Goal: Transaction & Acquisition: Purchase product/service

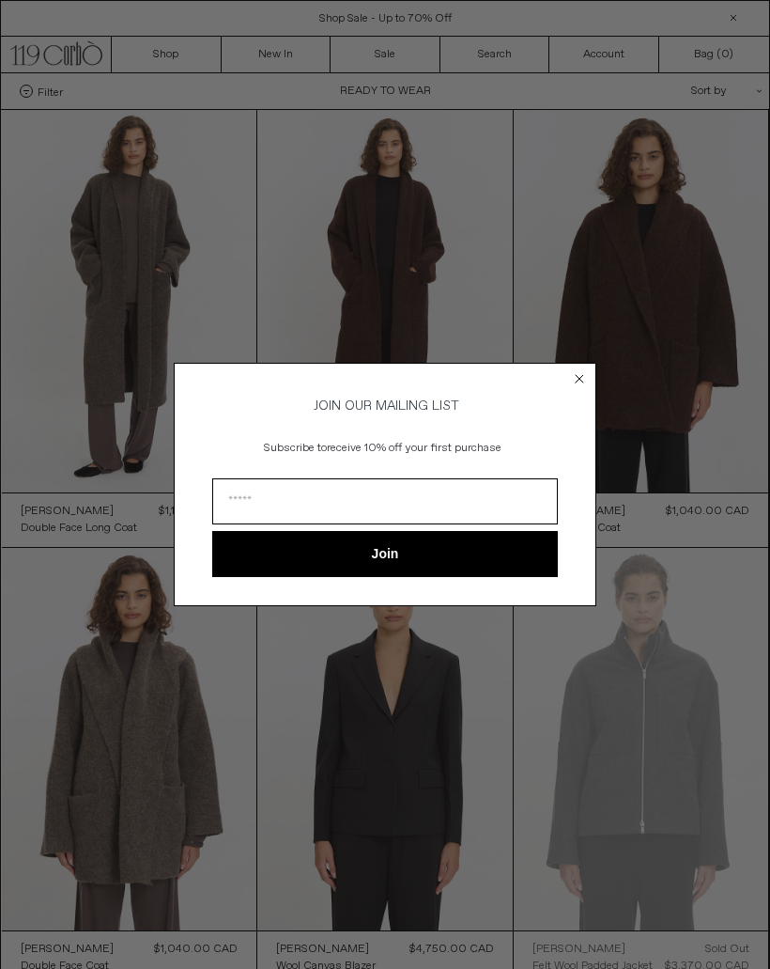
click at [242, 507] on input "Email" at bounding box center [385, 501] width 346 height 46
type input "**********"
click at [268, 570] on button "Join" at bounding box center [385, 554] width 346 height 46
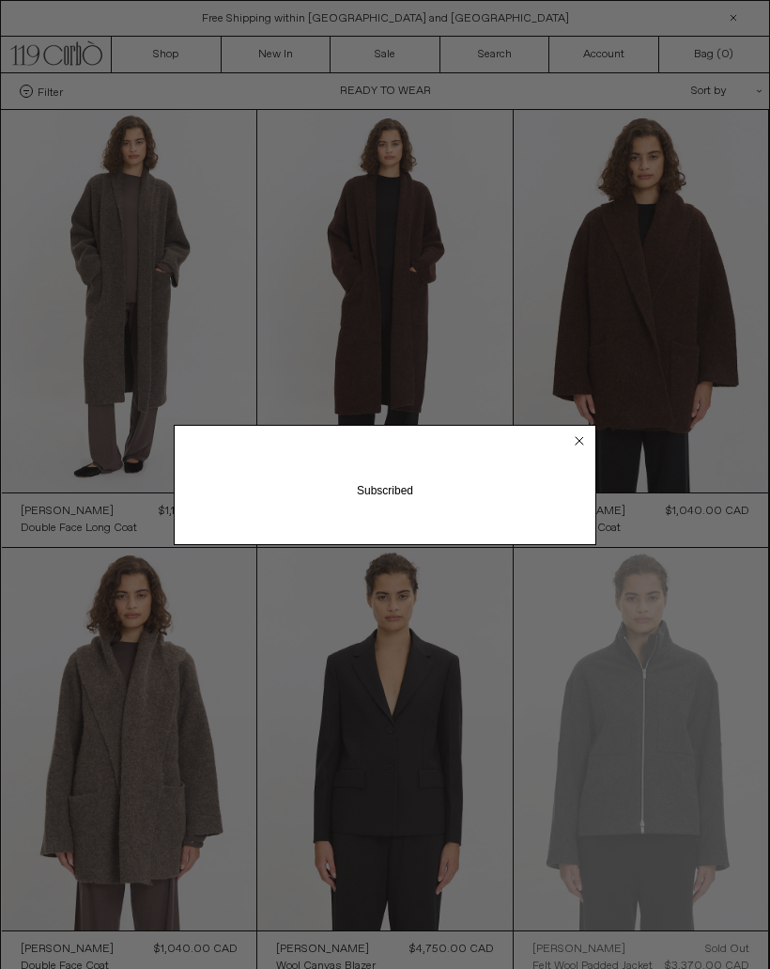
click at [573, 439] on circle "Close dialog" at bounding box center [580, 440] width 18 height 18
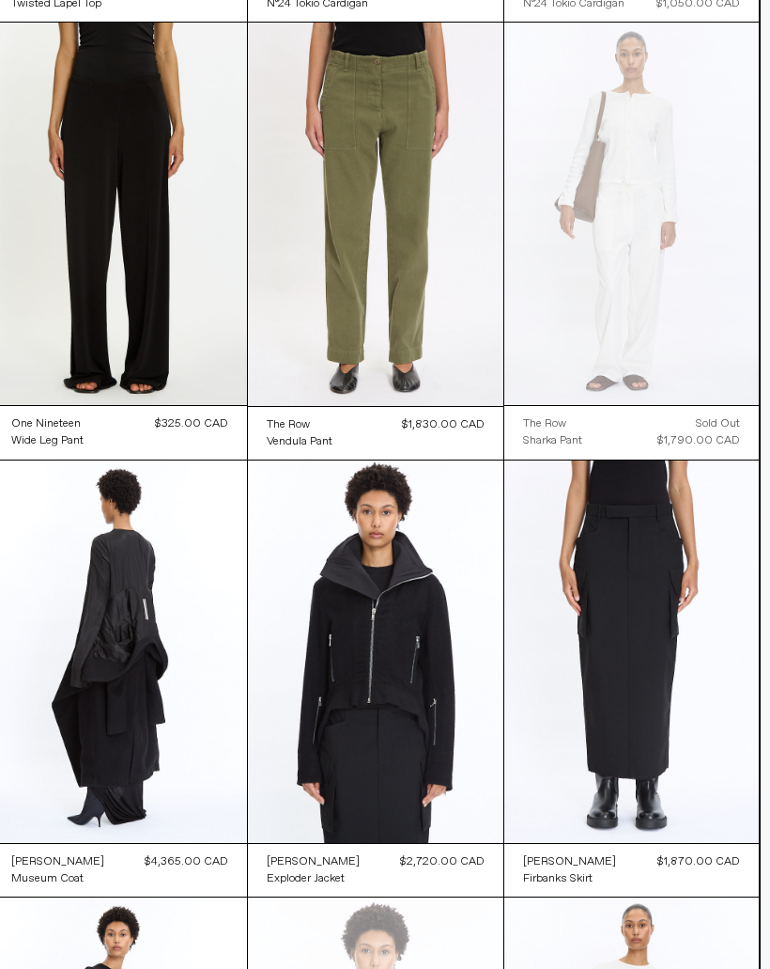
scroll to position [0, 9]
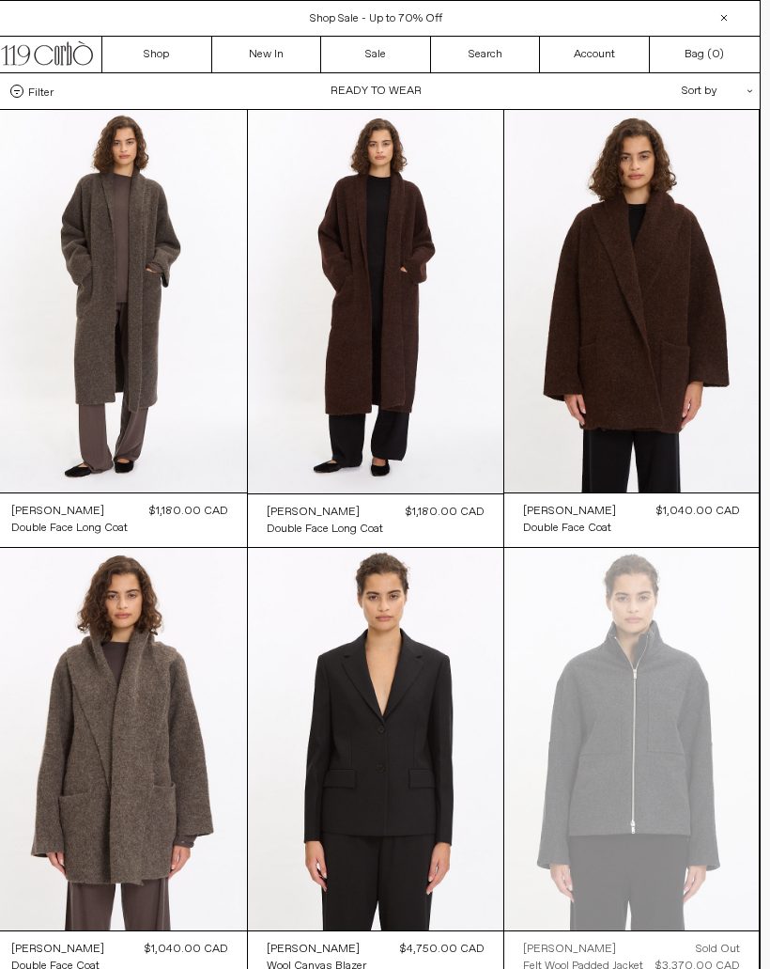
click at [370, 51] on link "Sale" at bounding box center [376, 55] width 110 height 36
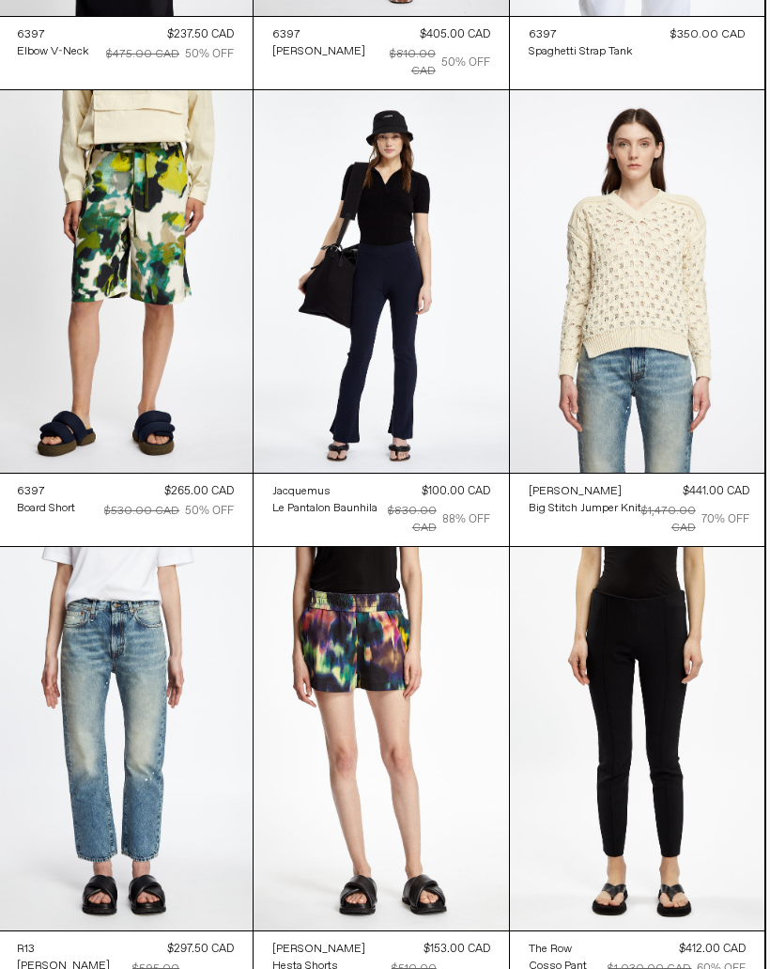
scroll to position [41088, 4]
